Goal: Task Accomplishment & Management: Manage account settings

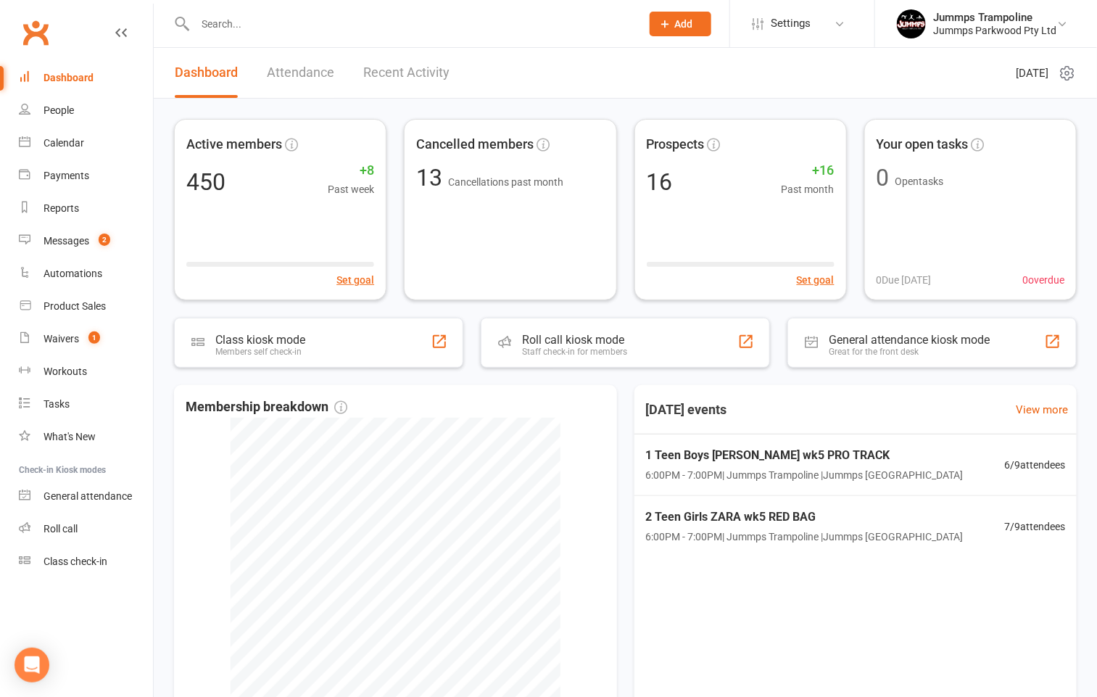
click at [204, 12] on div at bounding box center [402, 23] width 457 height 47
click at [211, 22] on input "text" at bounding box center [411, 24] width 440 height 20
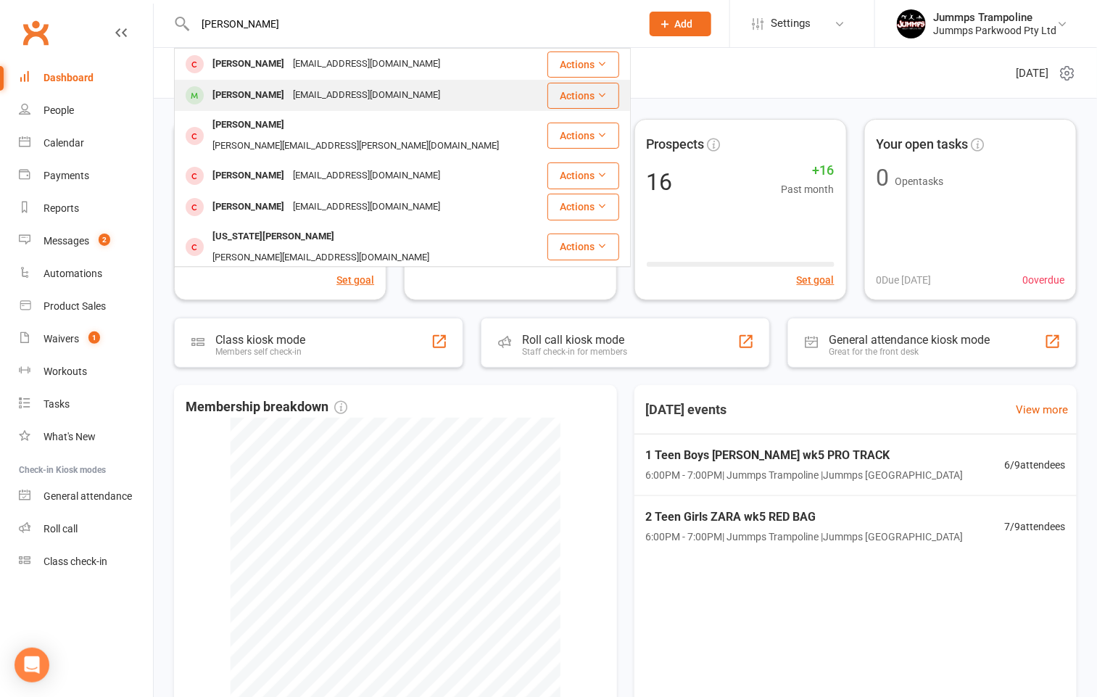
type input "[PERSON_NAME]"
click at [231, 101] on div "[PERSON_NAME]" at bounding box center [248, 95] width 80 height 21
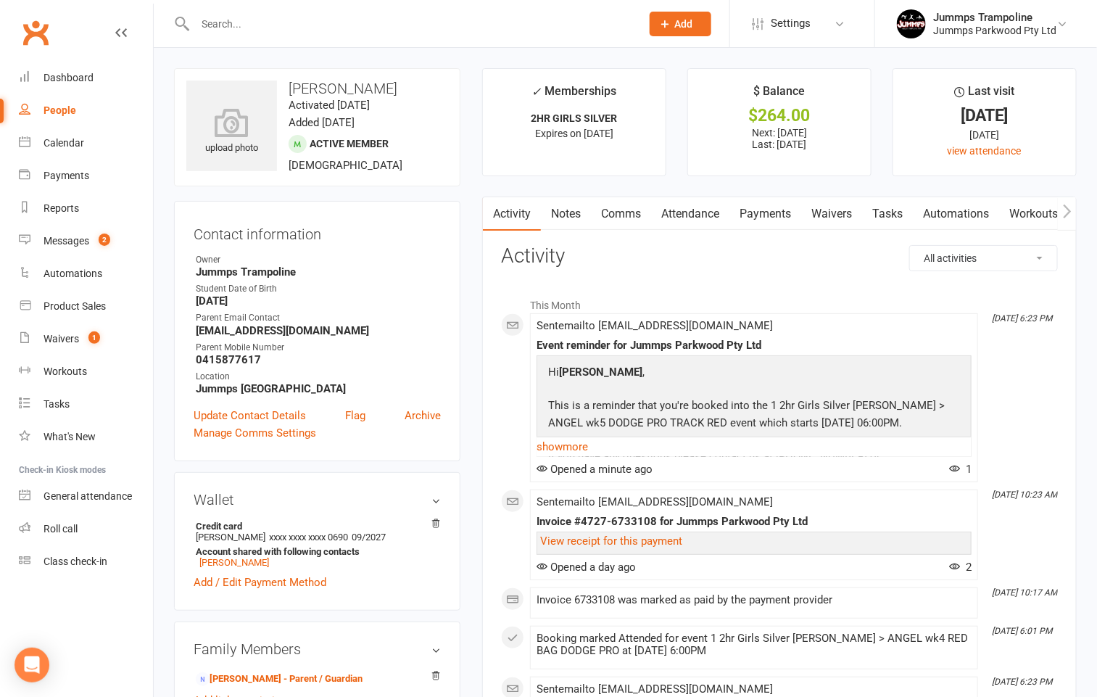
click at [692, 220] on link "Attendance" at bounding box center [690, 213] width 78 height 33
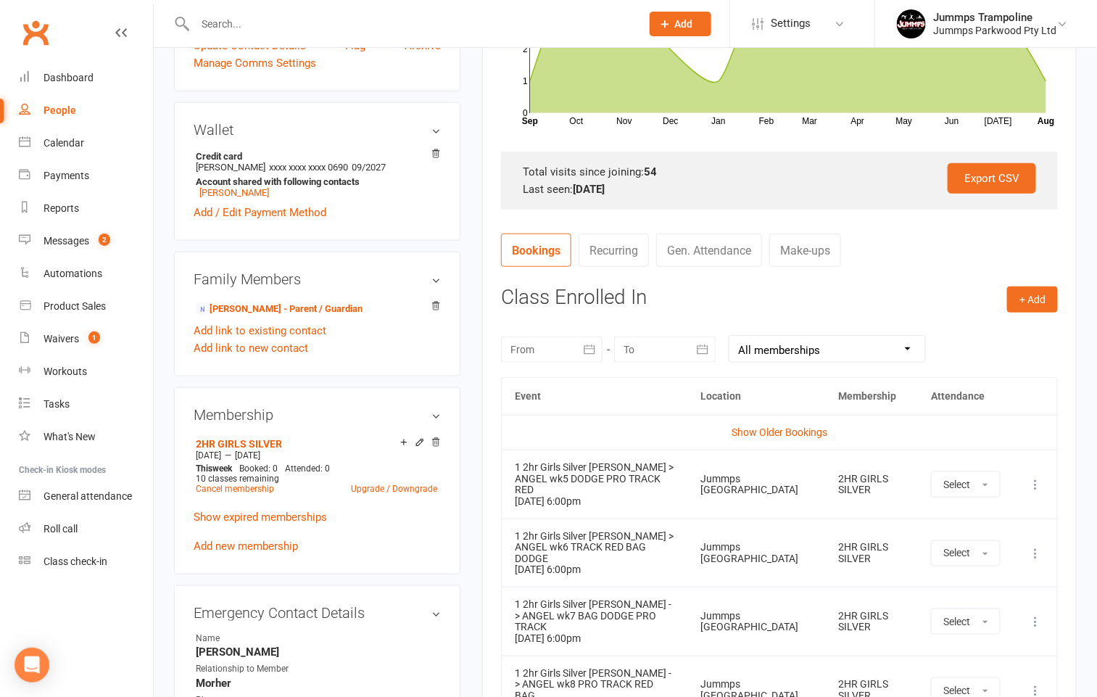
scroll to position [326, 0]
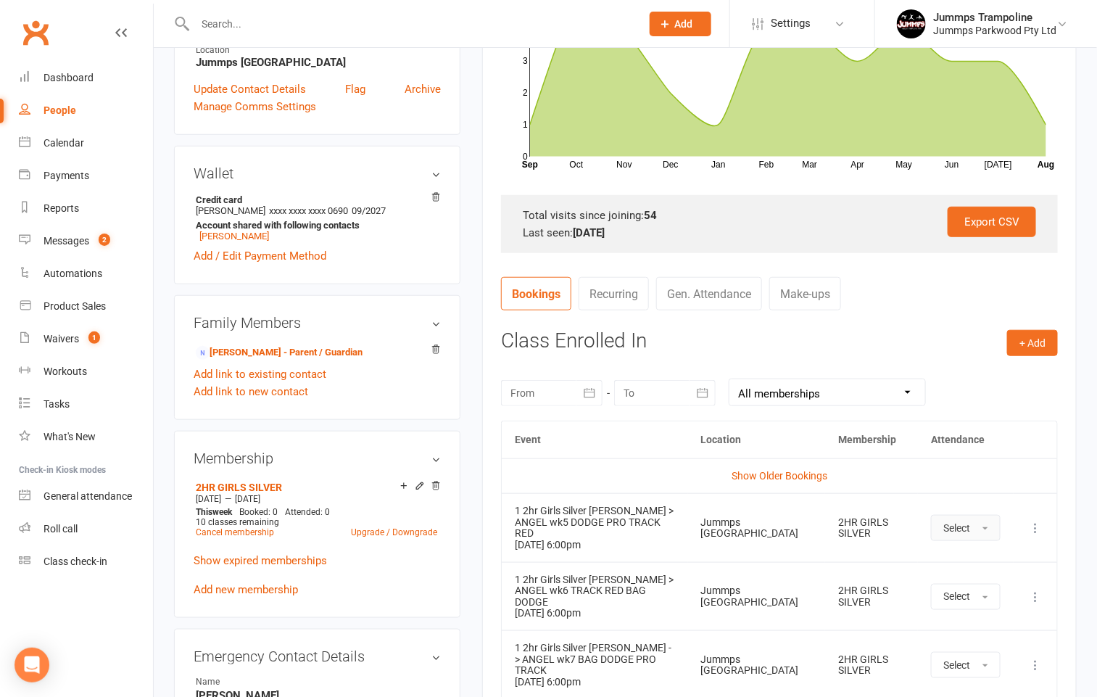
click at [969, 524] on span "Select" at bounding box center [956, 528] width 27 height 12
click at [975, 583] on span "Absent" at bounding box center [960, 589] width 34 height 13
